Goal: Task Accomplishment & Management: Manage account settings

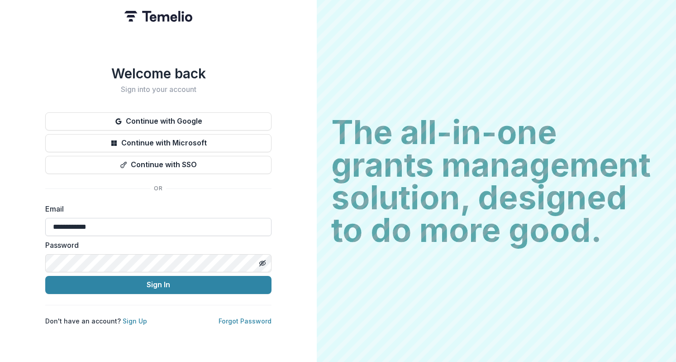
type input "**********"
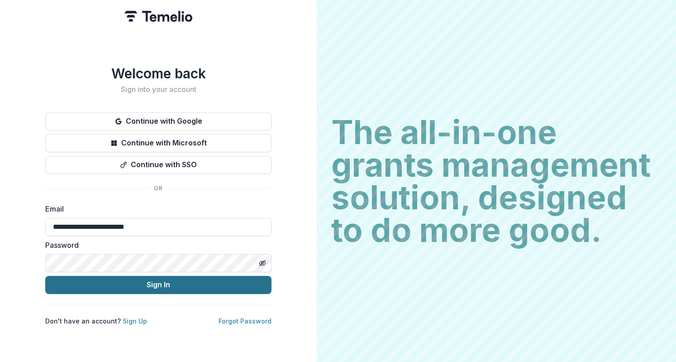
click at [159, 276] on button "Sign In" at bounding box center [158, 285] width 226 height 18
click at [255, 278] on button "Sign In" at bounding box center [158, 285] width 226 height 18
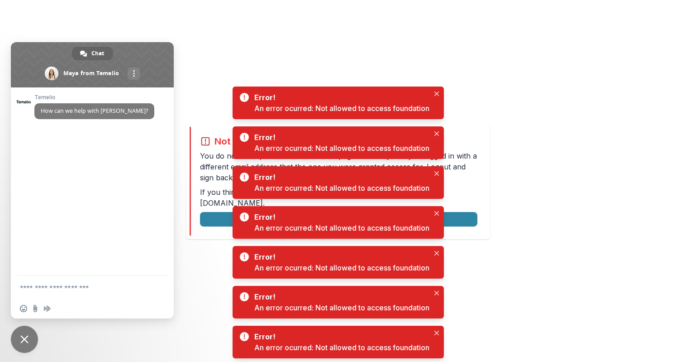
click at [448, 89] on div "Not allowed to view page You do not have permission to view the page. It is lik…" at bounding box center [338, 181] width 676 height 362
click at [442, 91] on button "Close" at bounding box center [436, 93] width 11 height 11
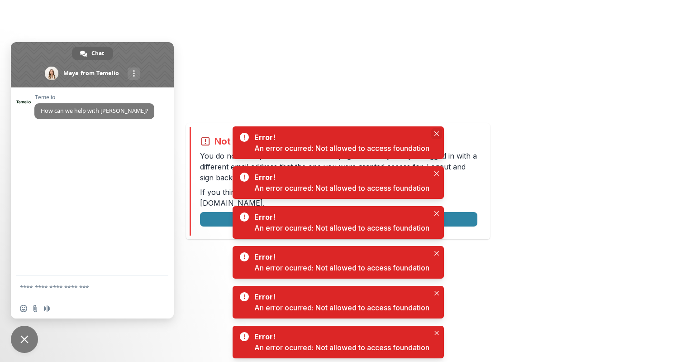
click at [434, 135] on button "Close" at bounding box center [436, 133] width 11 height 11
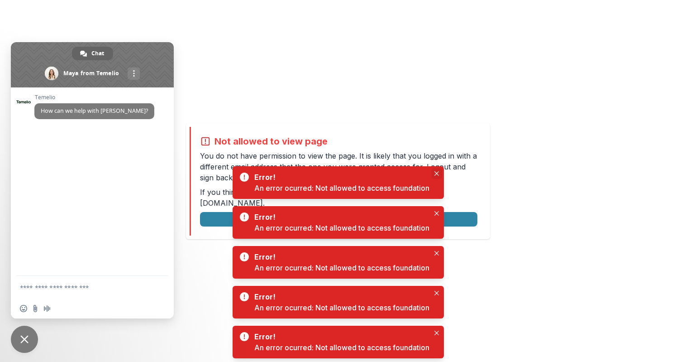
click at [439, 172] on icon "Close" at bounding box center [436, 173] width 5 height 5
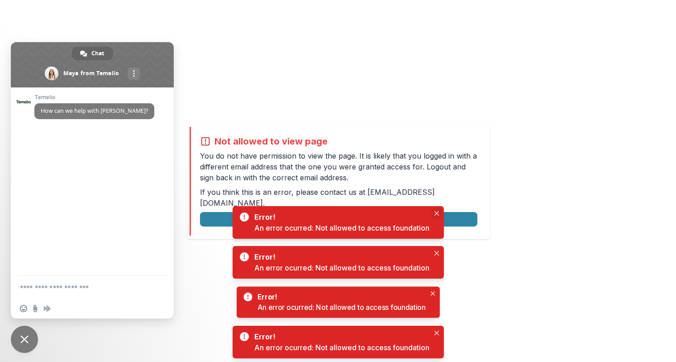
click at [439, 209] on button "Close" at bounding box center [436, 213] width 11 height 11
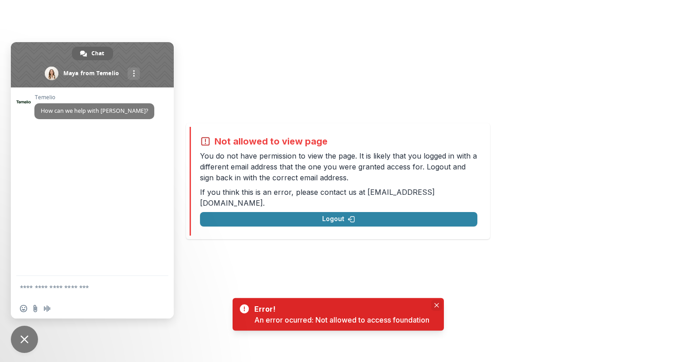
click at [438, 297] on body "Not allowed to view page You do not have permission to view the page. It is lik…" at bounding box center [338, 181] width 676 height 362
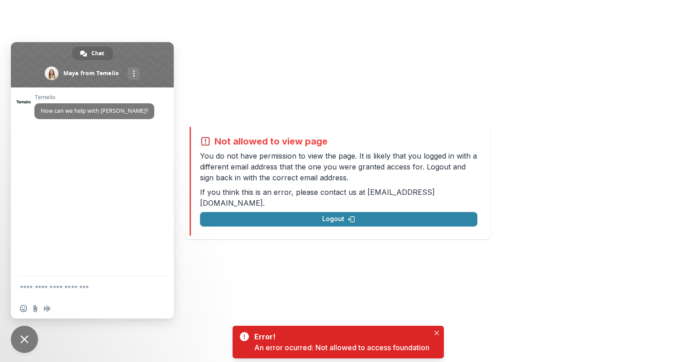
drag, startPoint x: 211, startPoint y: 229, endPoint x: 117, endPoint y: 309, distance: 123.9
click at [210, 229] on div "Not allowed to view page You do not have permission to view the page. It is lik…" at bounding box center [338, 181] width 297 height 109
drag, startPoint x: 23, startPoint y: 343, endPoint x: 33, endPoint y: 343, distance: 10.0
click at [23, 343] on span "Close chat" at bounding box center [24, 338] width 27 height 27
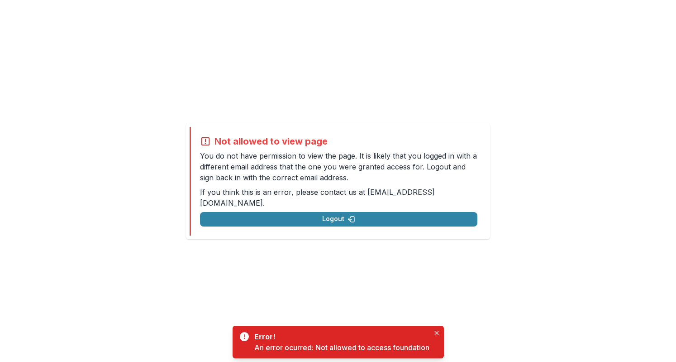
drag, startPoint x: 312, startPoint y: 214, endPoint x: 352, endPoint y: 258, distance: 59.3
click at [312, 214] on button "Logout" at bounding box center [338, 219] width 277 height 14
click at [439, 333] on icon "Close" at bounding box center [436, 332] width 5 height 5
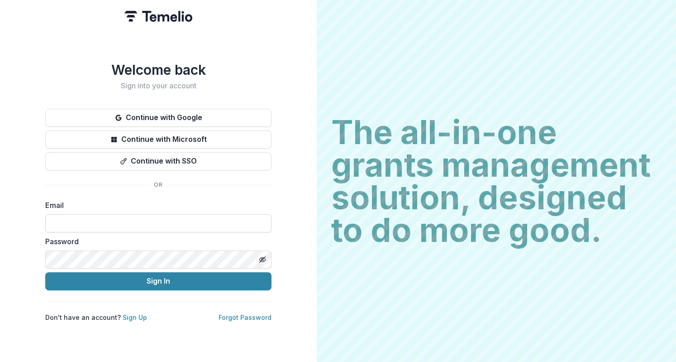
click at [176, 223] on input at bounding box center [158, 223] width 226 height 18
type input "**********"
click at [174, 223] on input "**********" at bounding box center [158, 223] width 226 height 18
type input "**********"
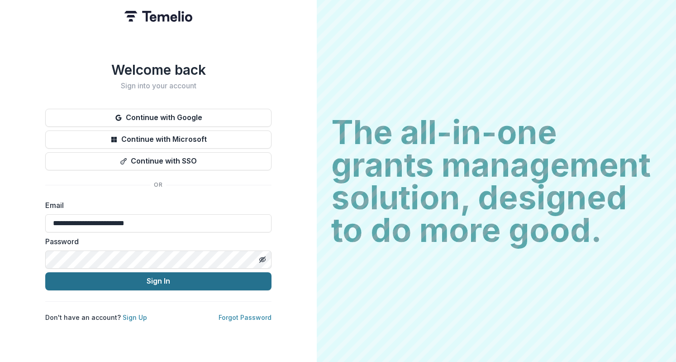
click at [216, 282] on button "Sign In" at bounding box center [158, 281] width 226 height 18
